Goal: Information Seeking & Learning: Learn about a topic

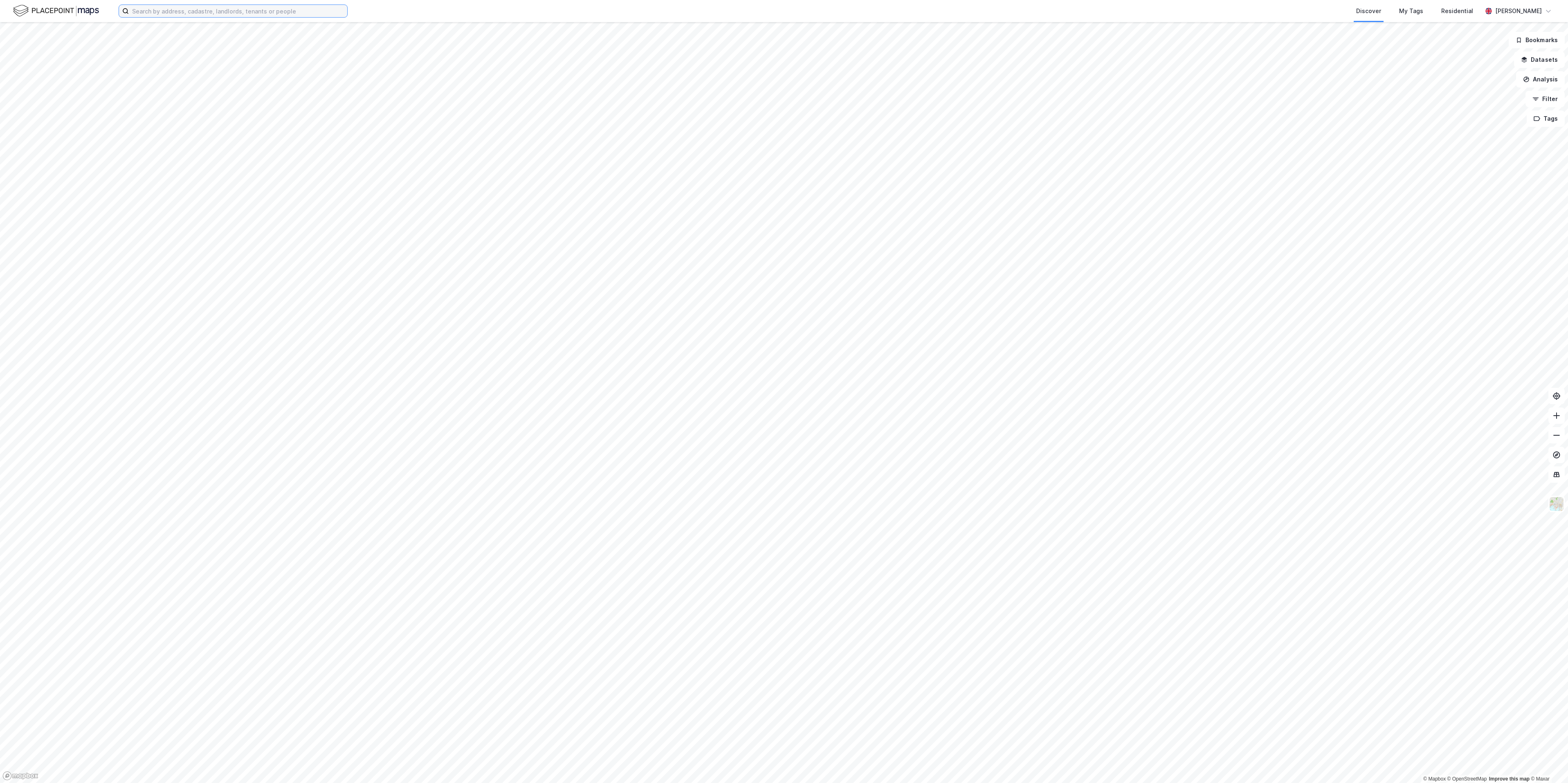
click at [229, 12] on input at bounding box center [238, 11] width 219 height 12
click at [272, 15] on input at bounding box center [238, 11] width 219 height 12
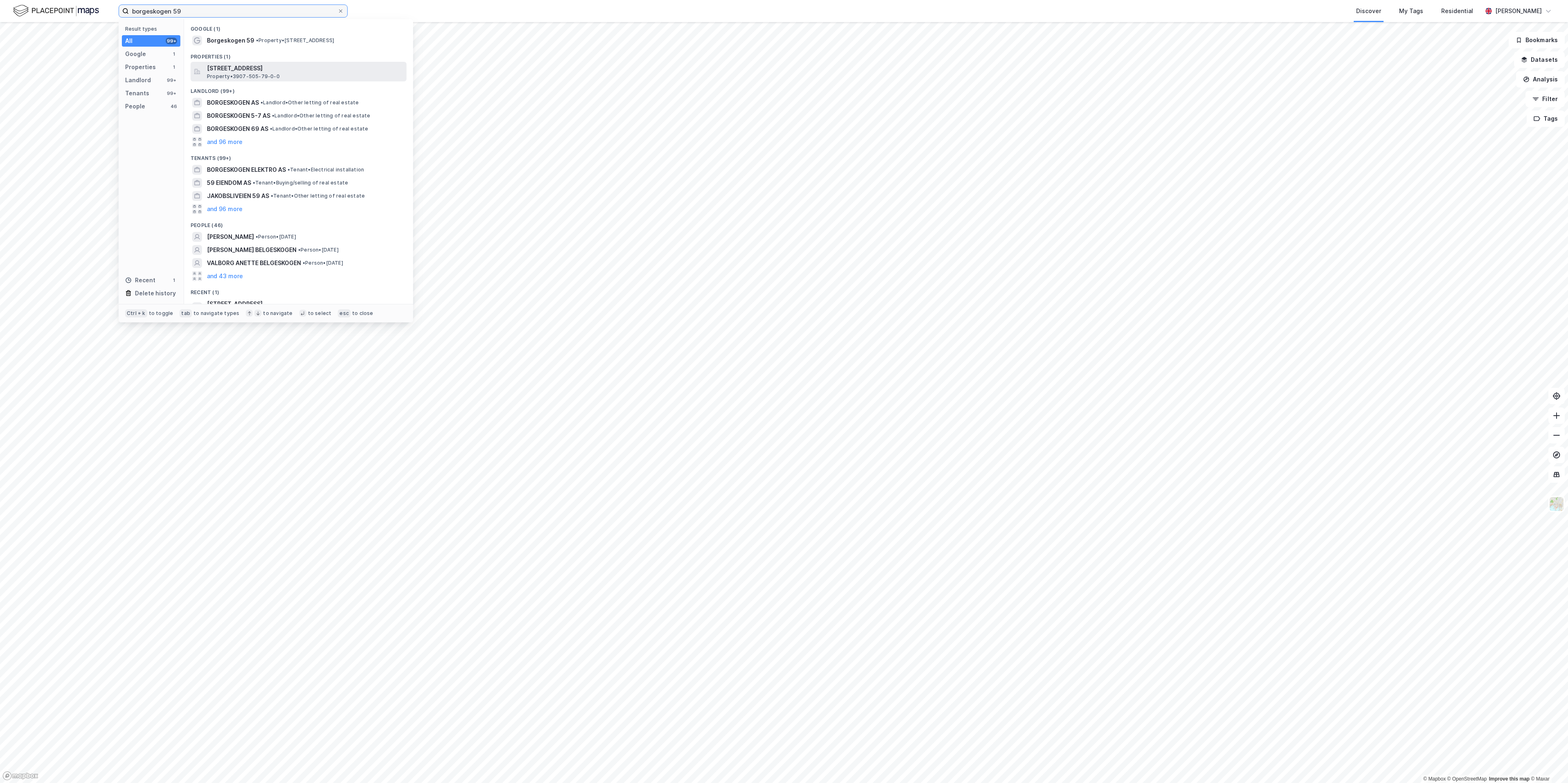
type input "borgeskogen 59"
click at [246, 71] on span "[STREET_ADDRESS]" at bounding box center [305, 68] width 197 height 10
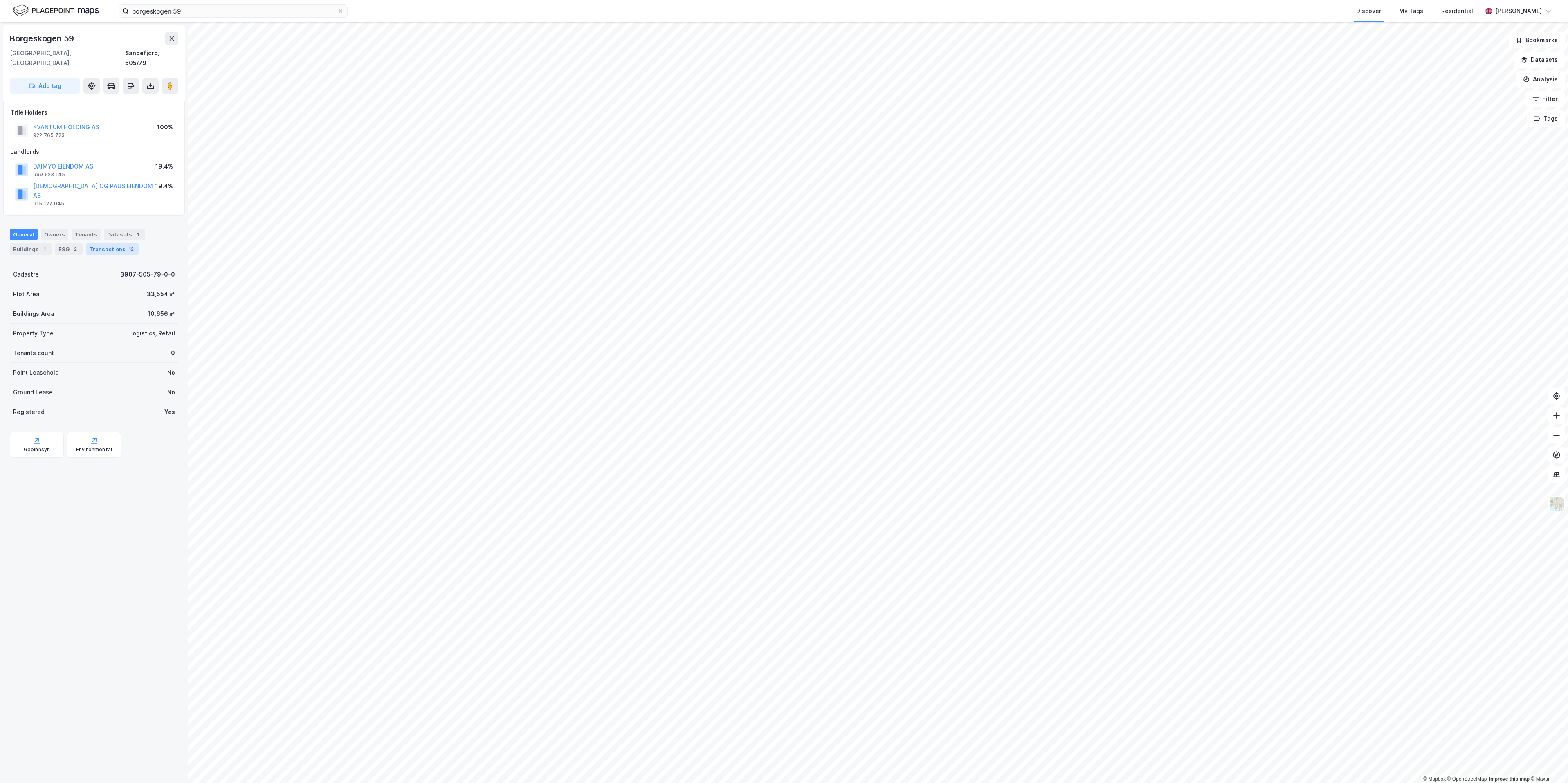
click at [111, 244] on div "Transactions 12" at bounding box center [112, 249] width 53 height 12
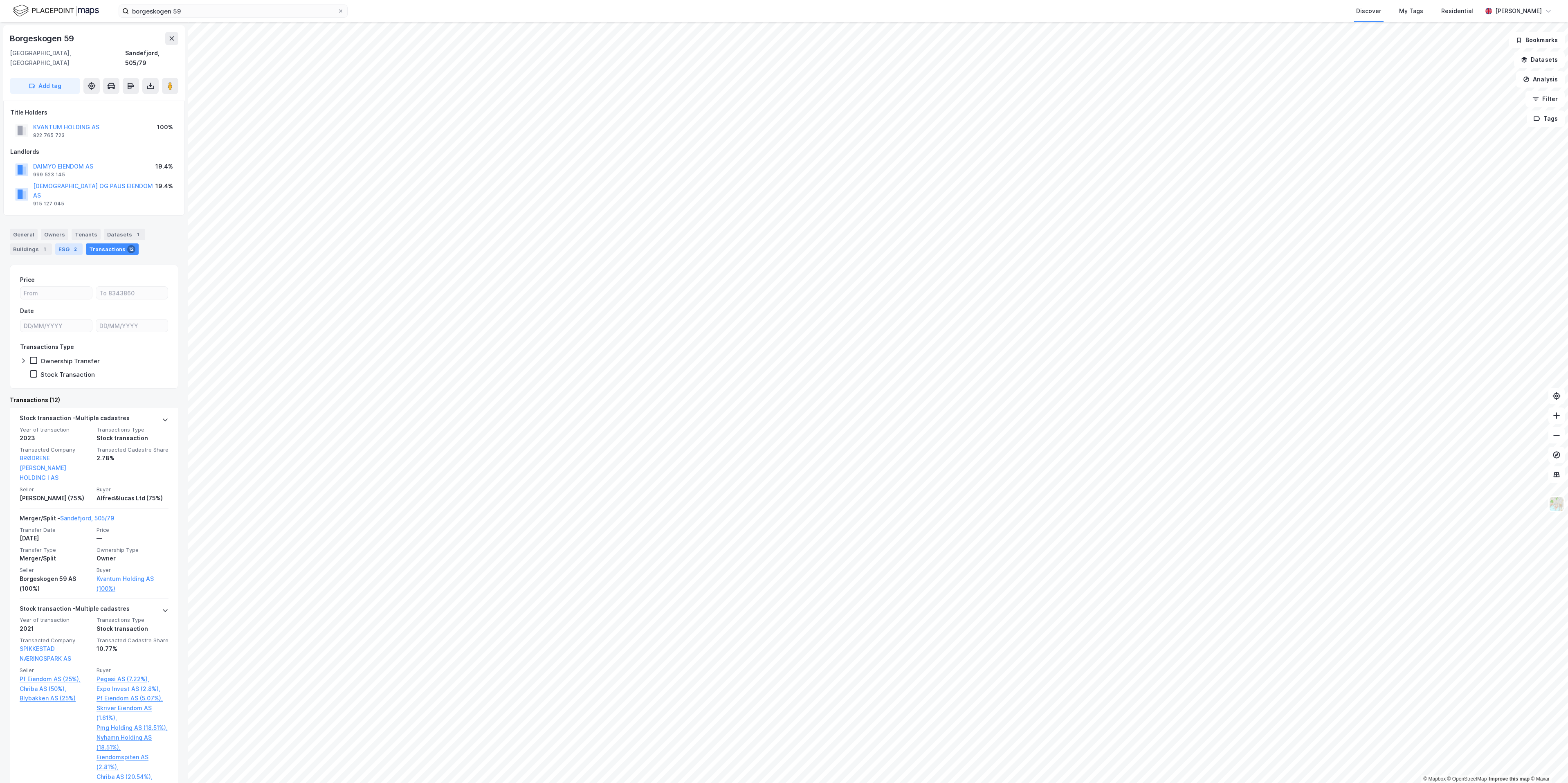
click at [55, 244] on div "ESG 2" at bounding box center [69, 249] width 27 height 12
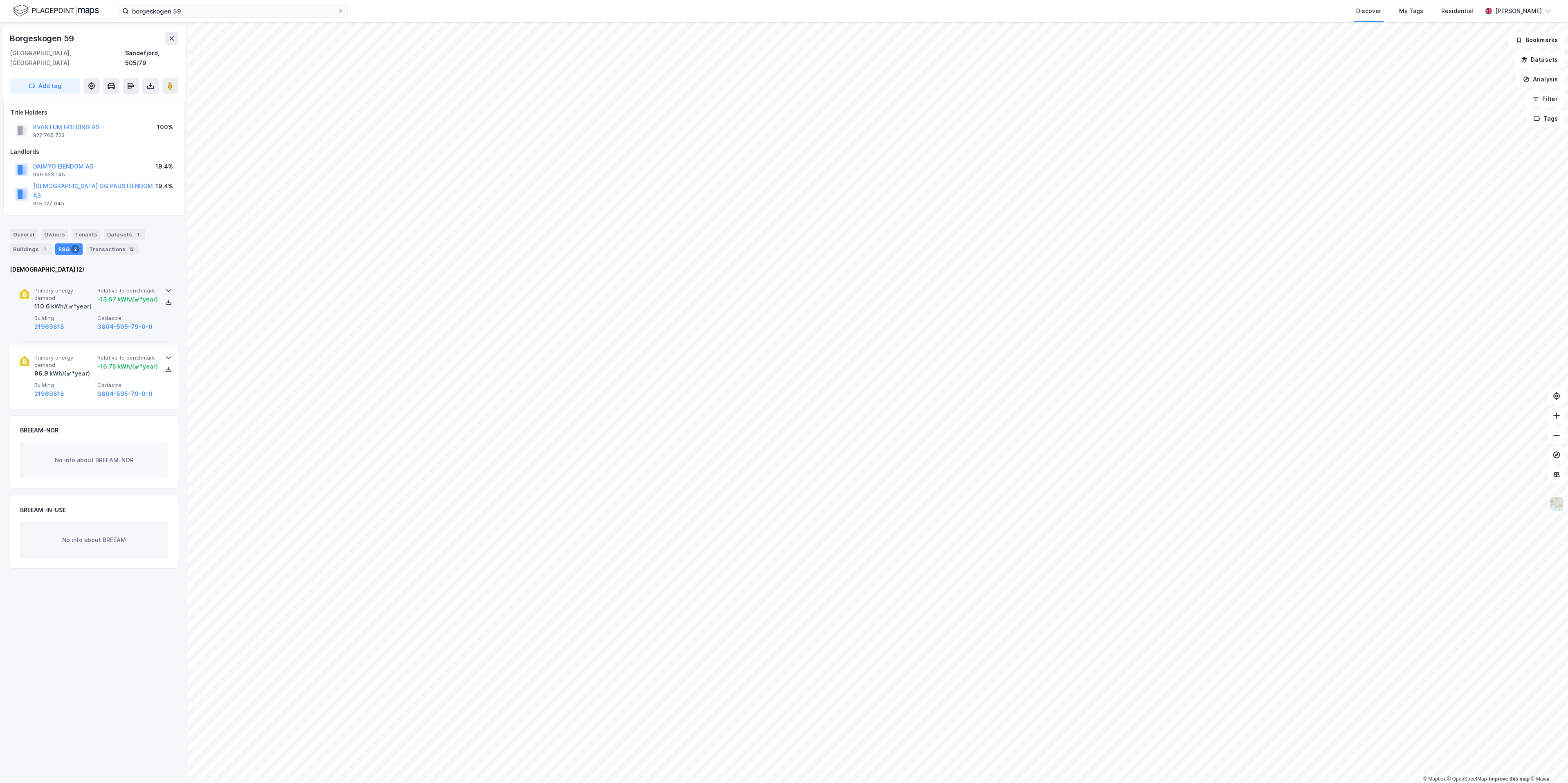
click at [90, 315] on span "Building" at bounding box center [64, 318] width 60 height 7
click at [35, 244] on div "Buildings 1" at bounding box center [30, 249] width 42 height 12
click at [55, 229] on div "Owners" at bounding box center [54, 234] width 27 height 12
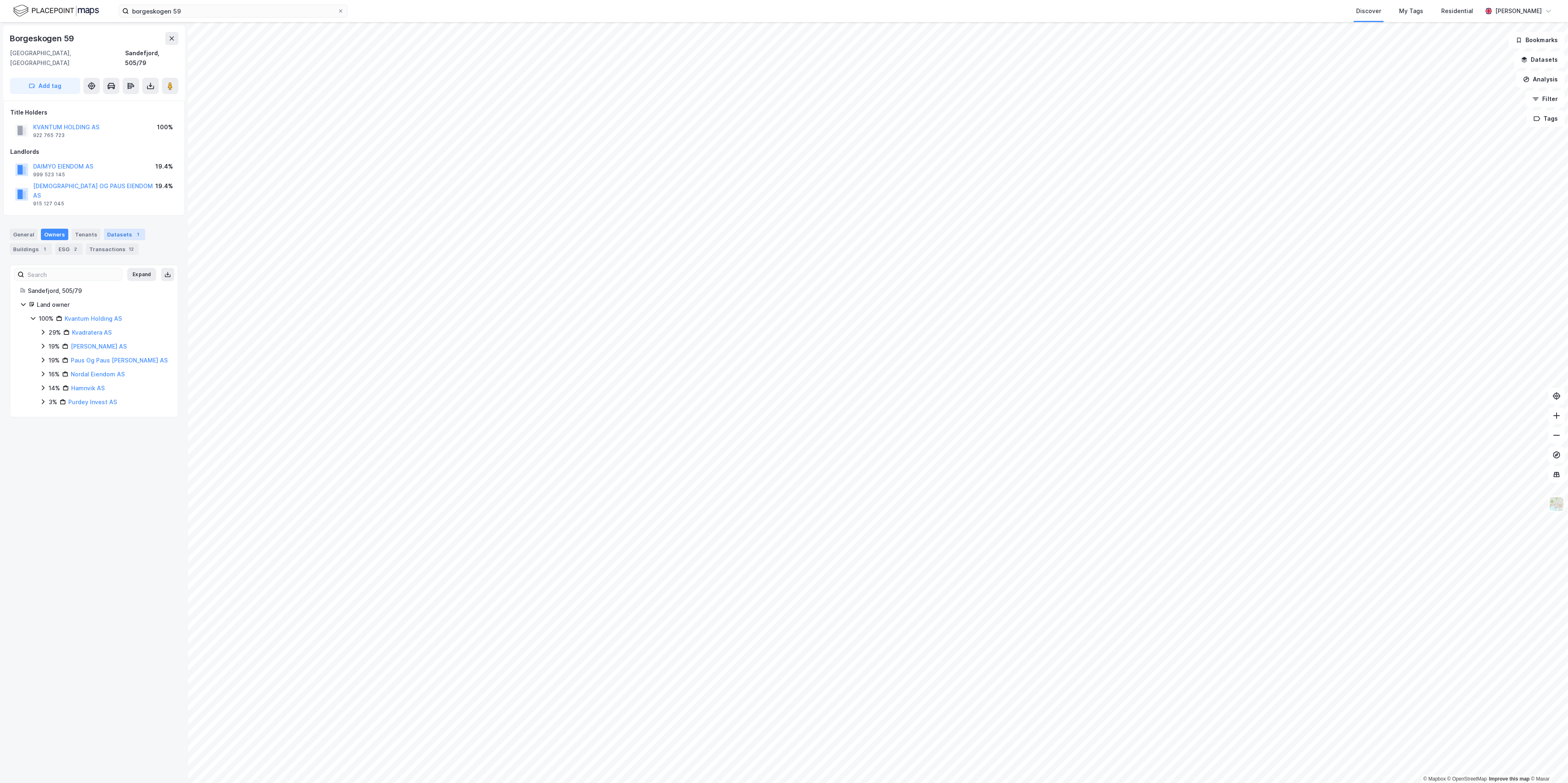
click at [138, 229] on div "Datasets 1" at bounding box center [125, 234] width 41 height 12
click at [80, 229] on div "Tenants" at bounding box center [86, 234] width 29 height 12
click at [112, 229] on div "Datasets 1" at bounding box center [125, 234] width 41 height 12
click at [81, 281] on div "Transaksjoner" at bounding box center [63, 286] width 58 height 10
click at [89, 265] on div "Transaksjoner 2018 Transaksjoner" at bounding box center [94, 281] width 167 height 33
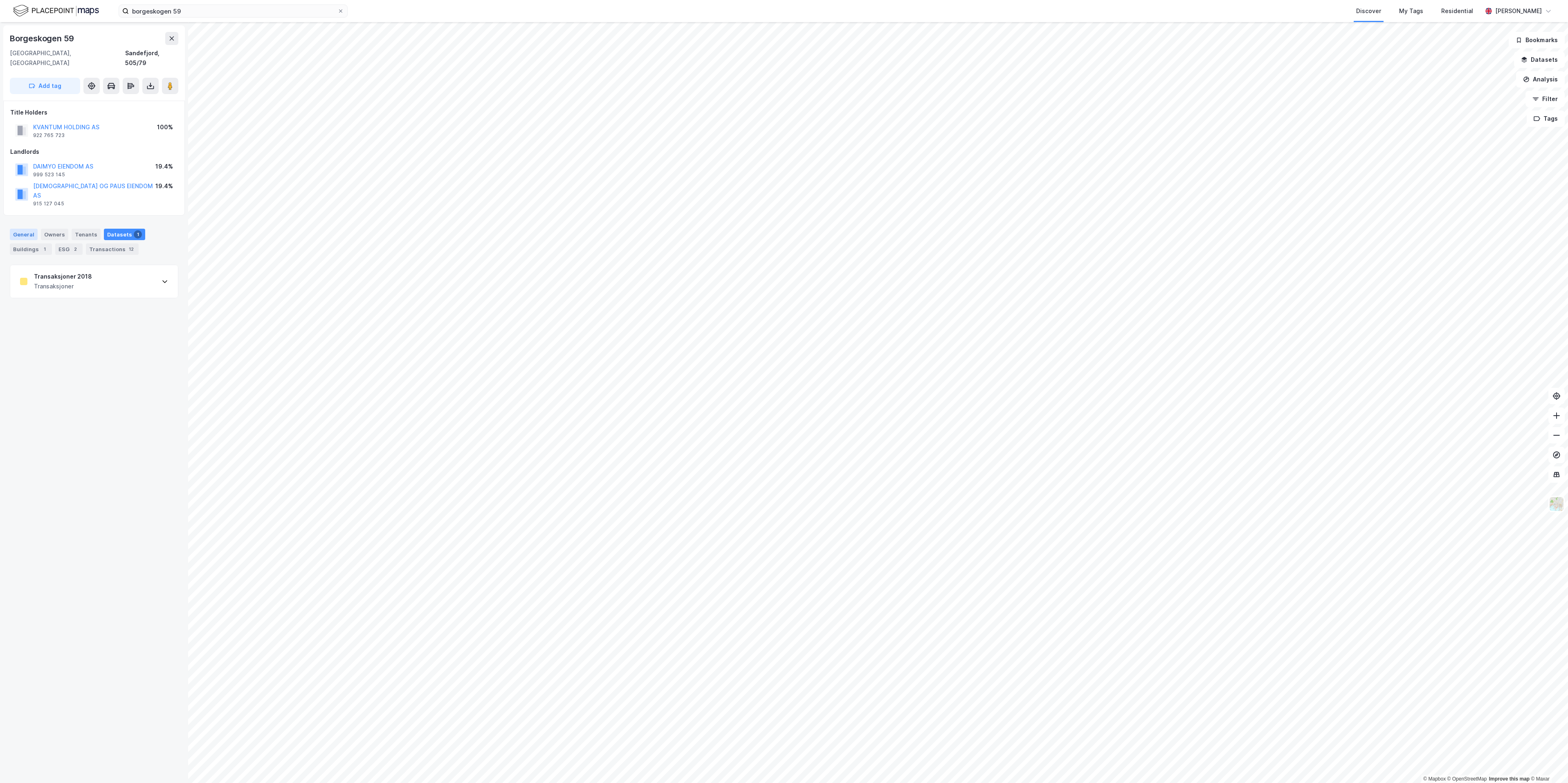
click at [21, 229] on div "General" at bounding box center [24, 234] width 28 height 12
